Goal: Task Accomplishment & Management: Use online tool/utility

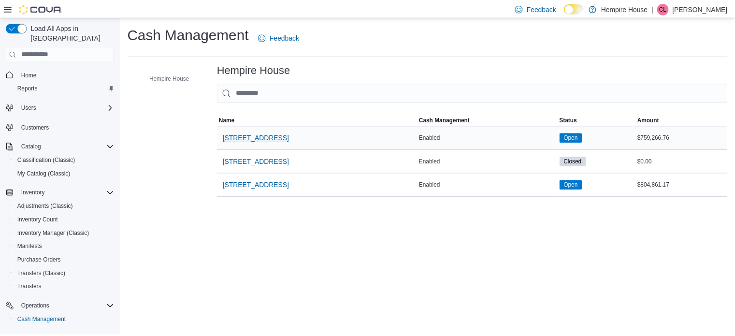
scroll to position [83, 0]
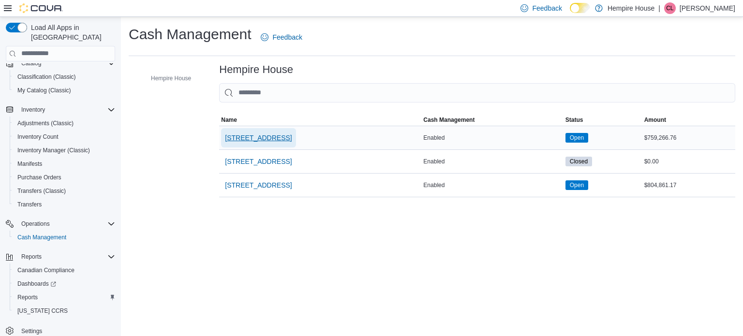
click at [253, 135] on span "[STREET_ADDRESS]" at bounding box center [258, 138] width 67 height 10
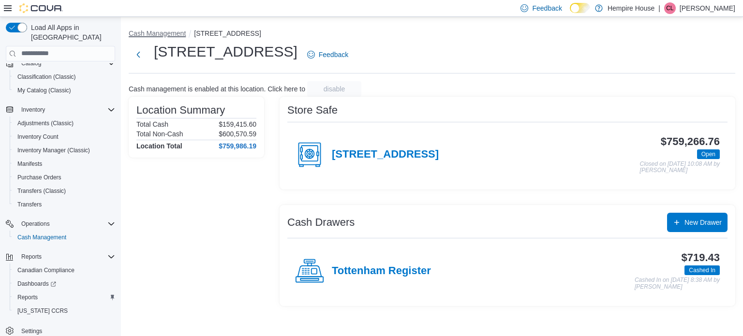
click at [161, 30] on button "Cash Management" at bounding box center [157, 33] width 57 height 8
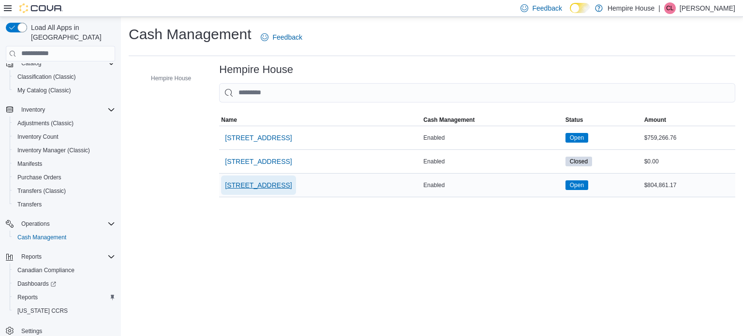
click at [231, 183] on span "[STREET_ADDRESS]" at bounding box center [258, 185] width 67 height 10
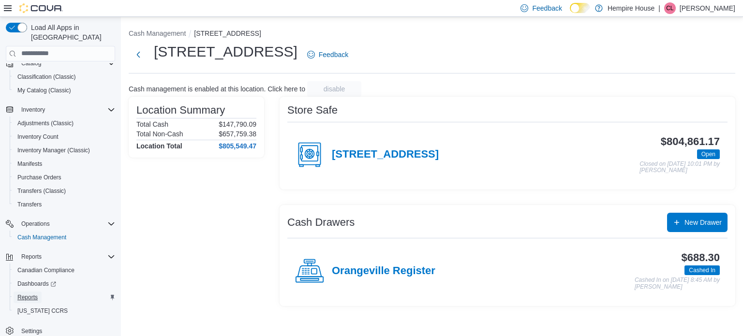
click at [33, 293] on span "Reports" at bounding box center [27, 297] width 20 height 8
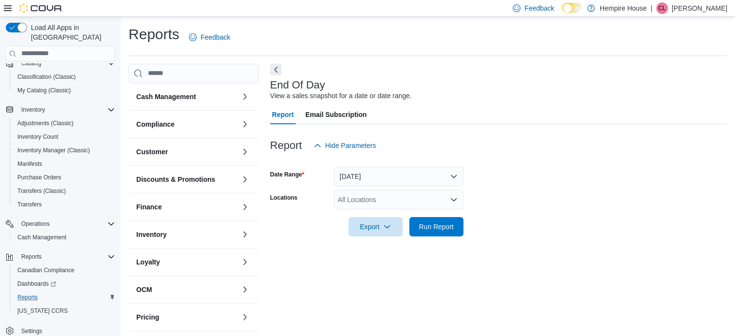
scroll to position [6, 0]
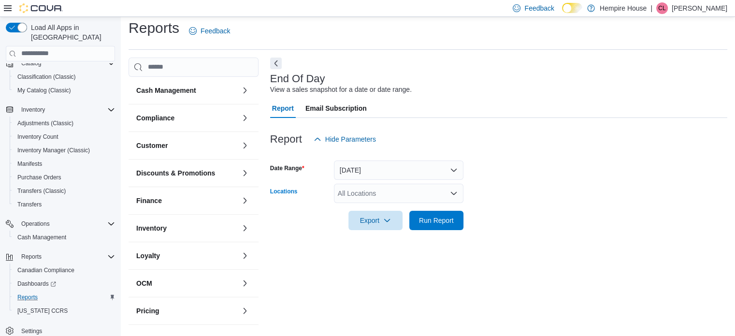
click at [354, 193] on div "All Locations" at bounding box center [399, 193] width 130 height 19
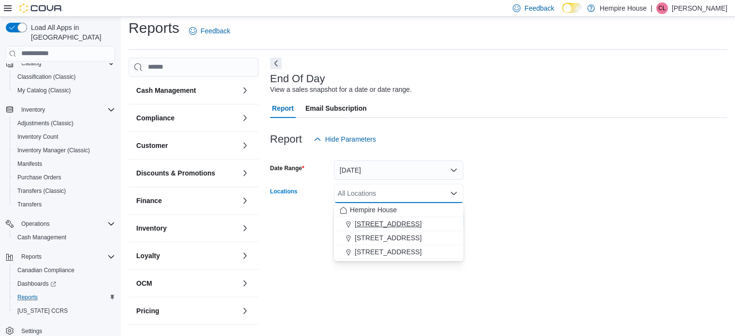
click at [360, 226] on span "[STREET_ADDRESS]" at bounding box center [388, 224] width 67 height 10
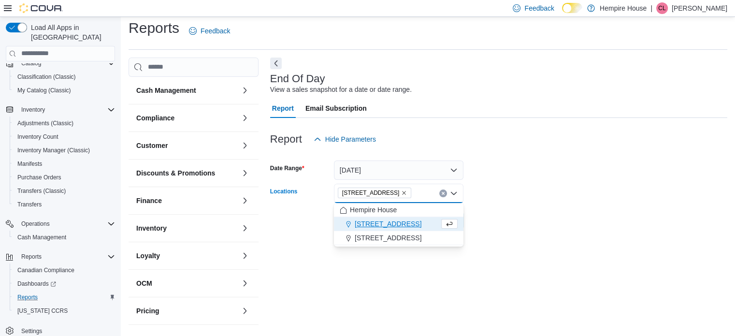
click at [286, 231] on div at bounding box center [498, 236] width 457 height 12
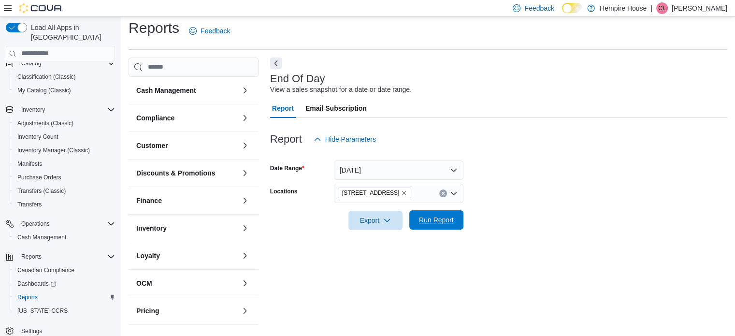
click at [449, 210] on span "Run Report" at bounding box center [436, 219] width 43 height 19
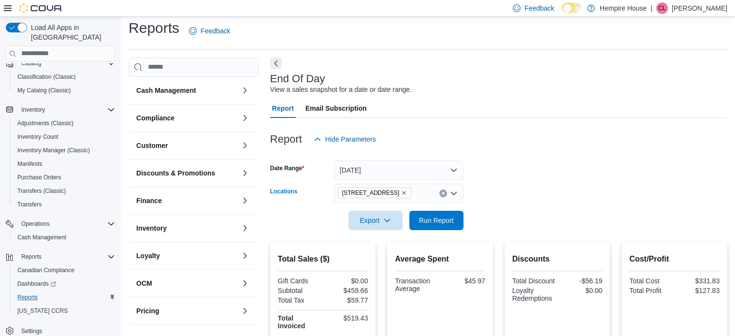
click at [441, 192] on icon "Clear input" at bounding box center [443, 193] width 4 height 4
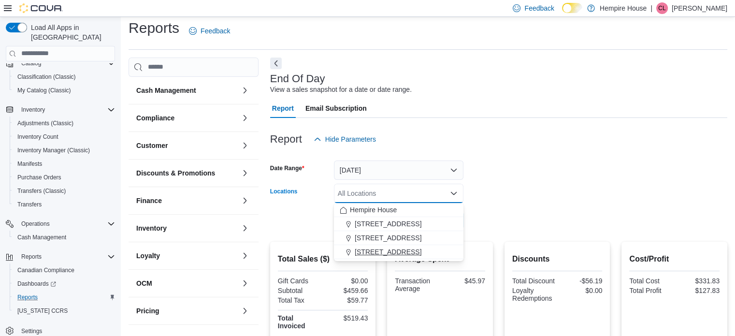
click at [363, 251] on span "[STREET_ADDRESS]" at bounding box center [388, 252] width 67 height 10
click at [469, 201] on form "Date Range [DATE] Locations [STREET_ADDRESS] Combo box. Selected. [STREET_ADDRE…" at bounding box center [498, 189] width 457 height 81
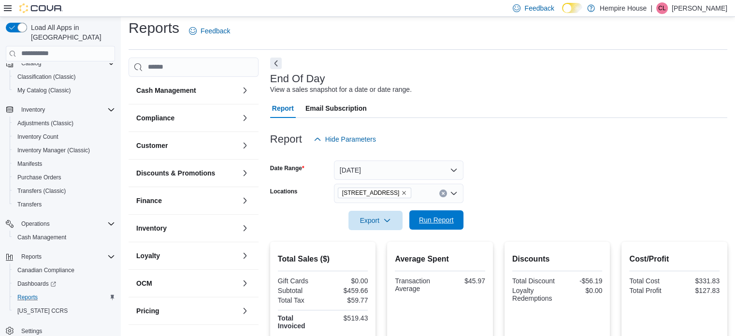
click at [422, 215] on span "Run Report" at bounding box center [436, 220] width 35 height 10
click at [443, 192] on icon "Clear input" at bounding box center [443, 193] width 2 height 2
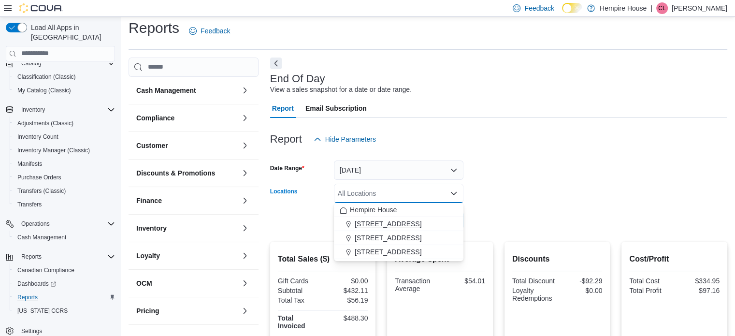
click at [370, 224] on span "[STREET_ADDRESS]" at bounding box center [388, 224] width 67 height 10
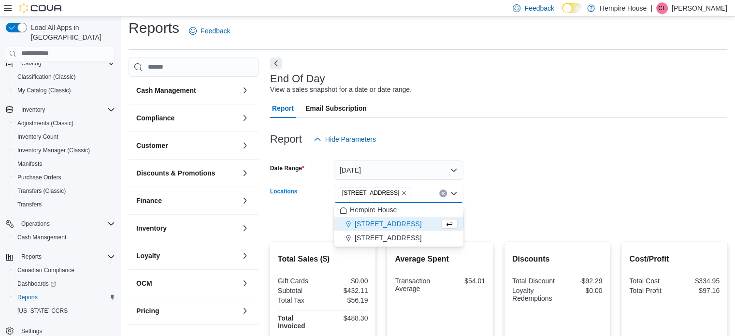
click at [317, 225] on div "Export Run Report" at bounding box center [366, 220] width 193 height 19
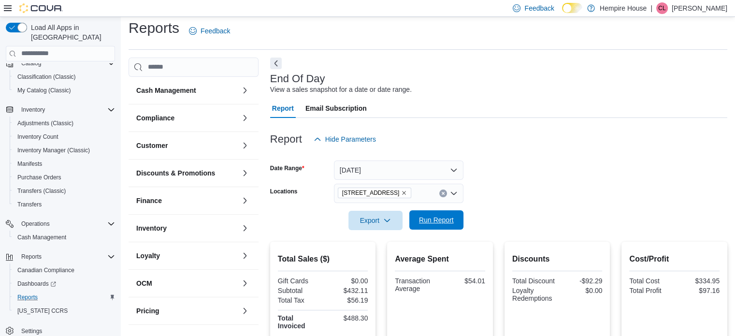
click at [424, 218] on span "Run Report" at bounding box center [436, 220] width 35 height 10
click at [526, 150] on div at bounding box center [498, 155] width 457 height 12
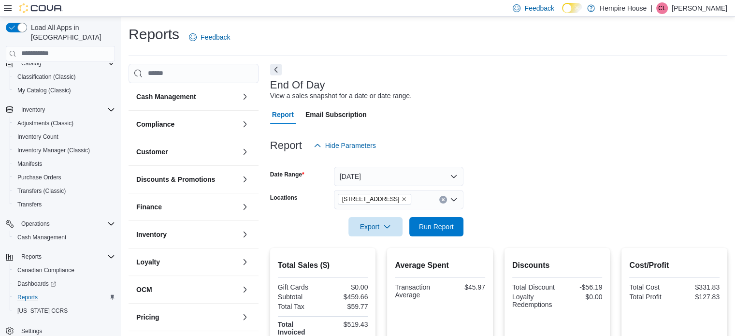
click at [279, 75] on div at bounding box center [498, 77] width 457 height 4
click at [278, 73] on button "Next" at bounding box center [276, 69] width 12 height 12
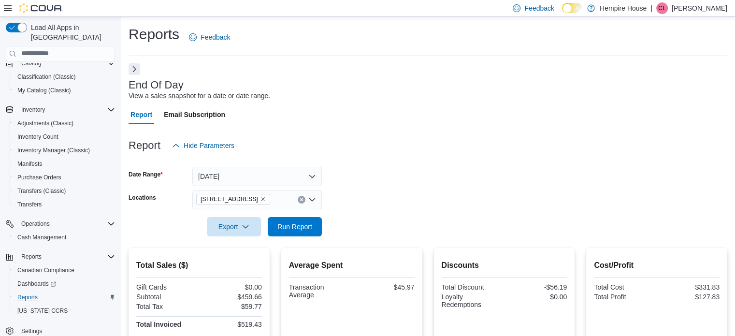
click at [137, 69] on button "Next" at bounding box center [135, 69] width 12 height 12
